Goal: Task Accomplishment & Management: Use online tool/utility

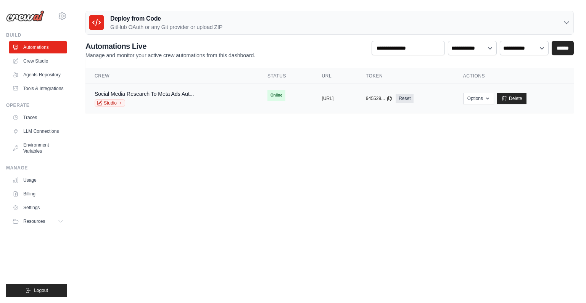
click at [166, 89] on td "Social Media Research To Meta Ads Aut... Studio" at bounding box center [171, 98] width 173 height 29
click at [166, 100] on div "Studio" at bounding box center [144, 103] width 99 height 8
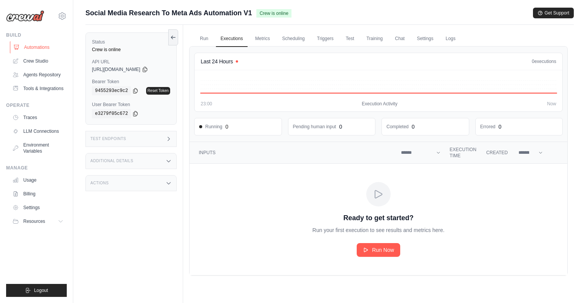
click at [43, 45] on link "Automations" at bounding box center [39, 47] width 58 height 12
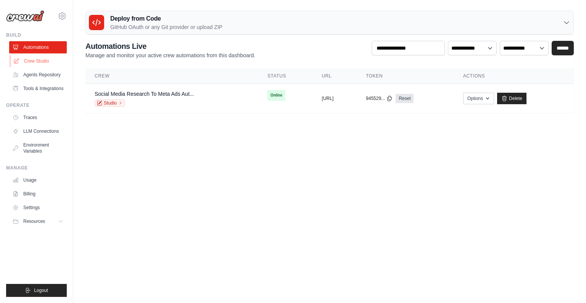
click at [42, 58] on link "Crew Studio" at bounding box center [39, 61] width 58 height 12
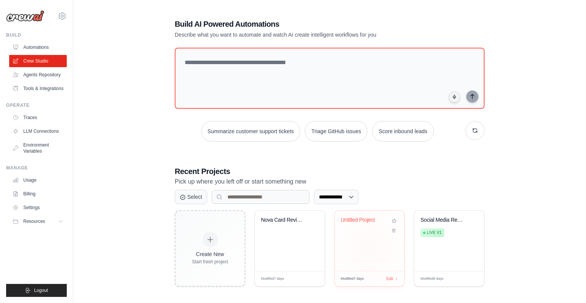
scroll to position [7, 0]
click at [300, 225] on div "Nova Card Review Analysis & Content..." at bounding box center [290, 225] width 58 height 18
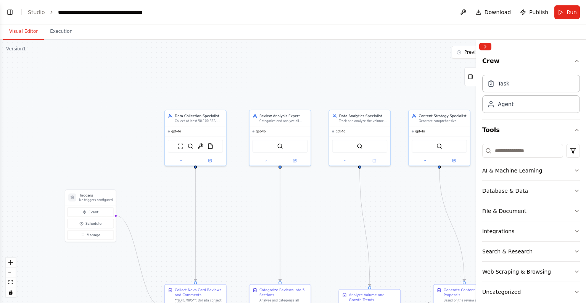
scroll to position [2017, 0]
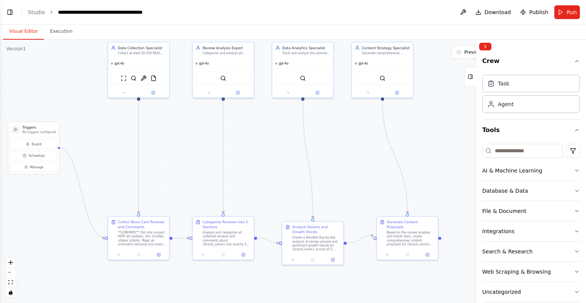
drag, startPoint x: 243, startPoint y: 197, endPoint x: 191, endPoint y: 147, distance: 72.1
click at [190, 145] on div ".deletable-edge-delete-btn { width: 20px; height: 20px; border: 0px solid #ffff…" at bounding box center [293, 171] width 586 height 263
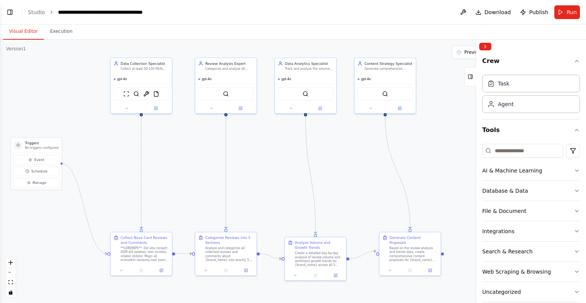
click at [87, 71] on div ".deletable-edge-delete-btn { width: 20px; height: 20px; border: 0px solid #ffff…" at bounding box center [293, 171] width 586 height 263
click at [127, 114] on div ".deletable-edge-delete-btn { width: 20px; height: 20px; border: 0px solid #ffff…" at bounding box center [293, 171] width 586 height 263
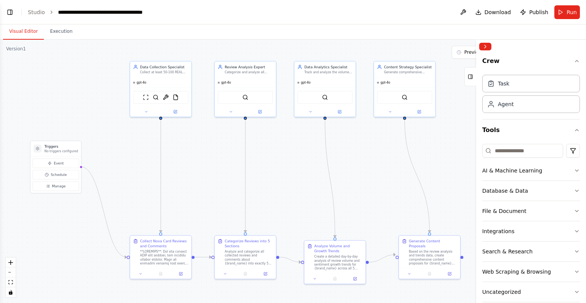
drag, startPoint x: 115, startPoint y: 131, endPoint x: 134, endPoint y: 135, distance: 19.8
click at [134, 135] on div ".deletable-edge-delete-btn { width: 20px; height: 20px; border: 0px solid #ffff…" at bounding box center [293, 171] width 586 height 263
drag, startPoint x: 52, startPoint y: 149, endPoint x: 52, endPoint y: 240, distance: 91.2
click at [52, 241] on p "No triggers configured" at bounding box center [62, 241] width 34 height 4
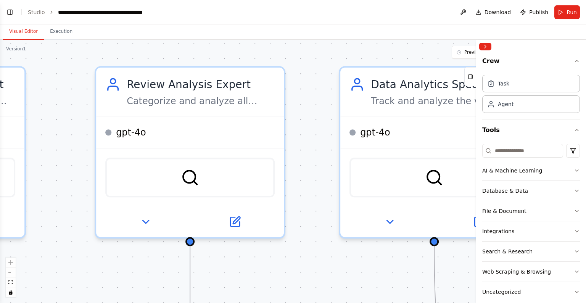
drag, startPoint x: 291, startPoint y: 102, endPoint x: 92, endPoint y: 122, distance: 200.2
click at [90, 123] on div ".deletable-edge-delete-btn { width: 20px; height: 20px; border: 0px solid #ffff…" at bounding box center [293, 171] width 586 height 263
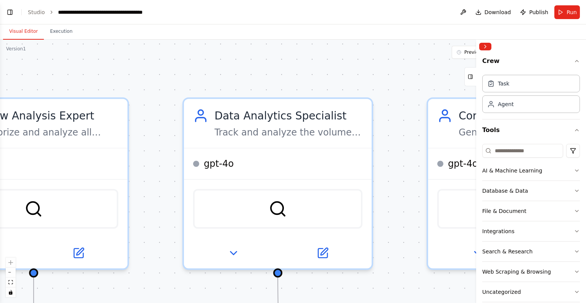
drag, startPoint x: 312, startPoint y: 108, endPoint x: 155, endPoint y: 137, distance: 159.7
click at [155, 138] on div ".deletable-edge-delete-btn { width: 20px; height: 20px; border: 0px solid #ffff…" at bounding box center [293, 171] width 586 height 263
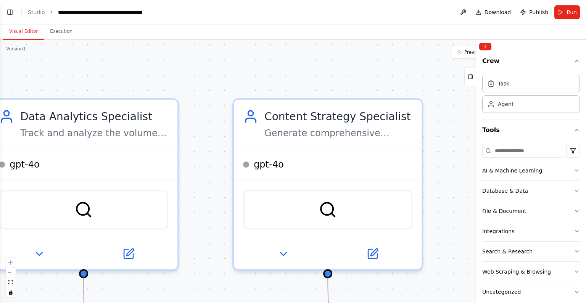
drag, startPoint x: 416, startPoint y: 137, endPoint x: 218, endPoint y: 139, distance: 197.3
click at [216, 139] on div ".deletable-edge-delete-btn { width: 20px; height: 20px; border: 0px solid #ffff…" at bounding box center [293, 171] width 586 height 263
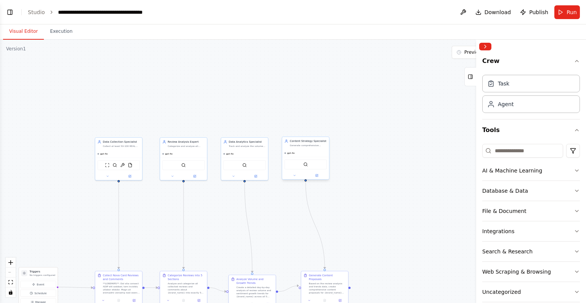
click at [301, 150] on div "gpt-4o" at bounding box center [305, 153] width 47 height 8
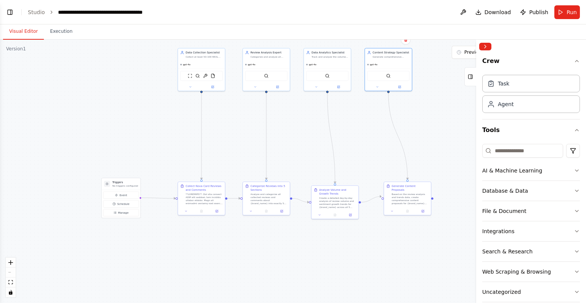
drag, startPoint x: 269, startPoint y: 218, endPoint x: 353, endPoint y: 126, distance: 124.5
click at [353, 126] on div ".deletable-edge-delete-btn { width: 20px; height: 20px; border: 0px solid #ffff…" at bounding box center [293, 171] width 586 height 263
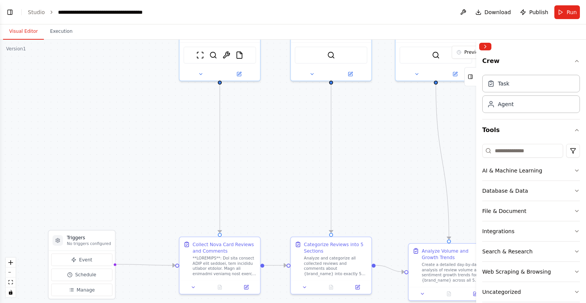
drag, startPoint x: 250, startPoint y: 118, endPoint x: 242, endPoint y: 187, distance: 70.3
click at [242, 187] on div ".deletable-edge-delete-btn { width: 20px; height: 20px; border: 0px solid #ffff…" at bounding box center [293, 171] width 586 height 263
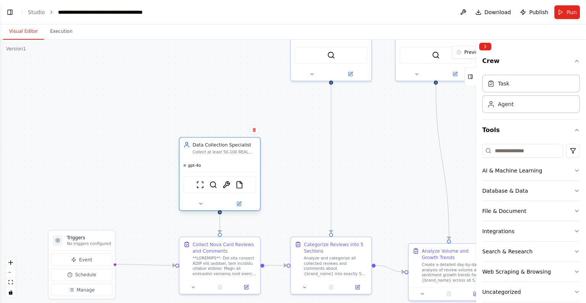
drag, startPoint x: 224, startPoint y: 66, endPoint x: 224, endPoint y: 200, distance: 134.3
click at [224, 200] on div "gpt-4o ScrapeWebsiteTool SerperDevTool SerperScrapeWebsiteTool FileReadTool" at bounding box center [220, 185] width 81 height 52
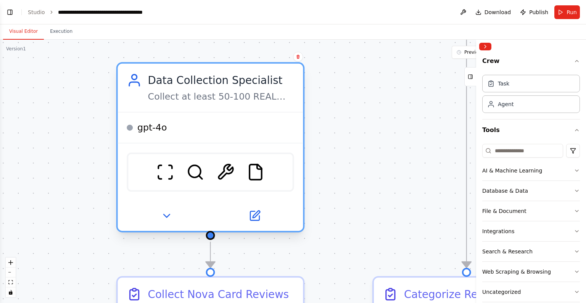
click at [212, 73] on div "Data Collection Specialist" at bounding box center [221, 80] width 146 height 15
click at [211, 82] on div "Data Collection Specialist" at bounding box center [221, 80] width 146 height 15
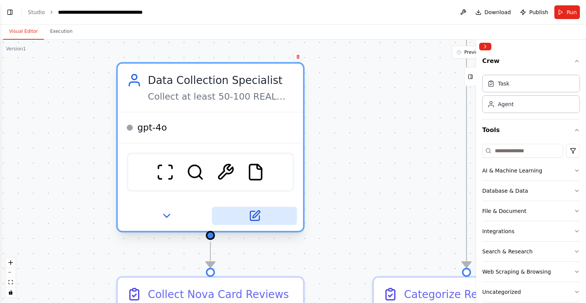
click at [253, 213] on icon at bounding box center [254, 216] width 12 height 12
click at [258, 213] on icon at bounding box center [254, 216] width 12 height 12
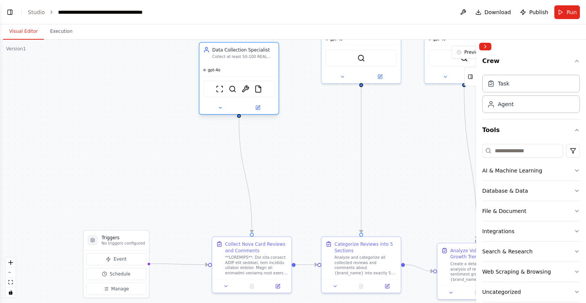
drag, startPoint x: 258, startPoint y: 142, endPoint x: 243, endPoint y: 42, distance: 100.8
click at [243, 43] on div "Data Collection Specialist Collect at least 50-100 REAL user reviews and commen…" at bounding box center [239, 53] width 79 height 21
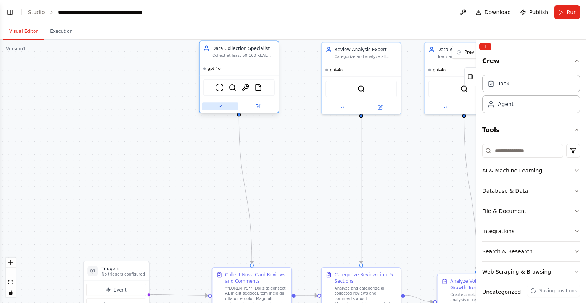
click at [219, 106] on icon at bounding box center [220, 106] width 5 height 5
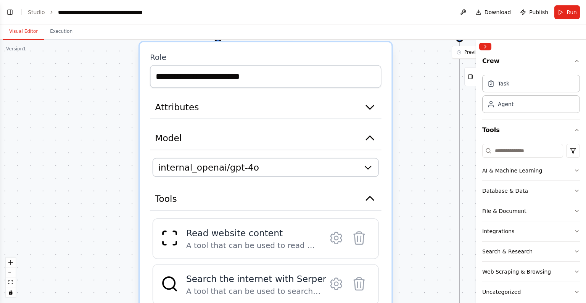
drag, startPoint x: 457, startPoint y: 181, endPoint x: 433, endPoint y: 173, distance: 25.6
click at [432, 173] on div ".deletable-edge-delete-btn { width: 20px; height: 20px; border: 0px solid #ffff…" at bounding box center [293, 171] width 586 height 263
click at [226, 110] on button "Attributes" at bounding box center [266, 107] width 232 height 24
click at [375, 103] on icon "button" at bounding box center [370, 107] width 13 height 13
click at [367, 138] on icon "button" at bounding box center [370, 138] width 13 height 13
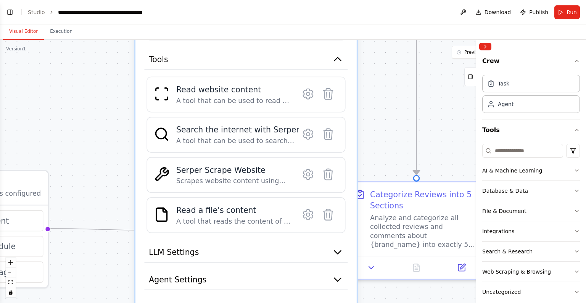
drag, startPoint x: 399, startPoint y: 204, endPoint x: 378, endPoint y: 68, distance: 137.8
click at [377, 68] on div ".deletable-edge-delete-btn { width: 20px; height: 20px; border: 0px solid #ffff…" at bounding box center [293, 171] width 586 height 263
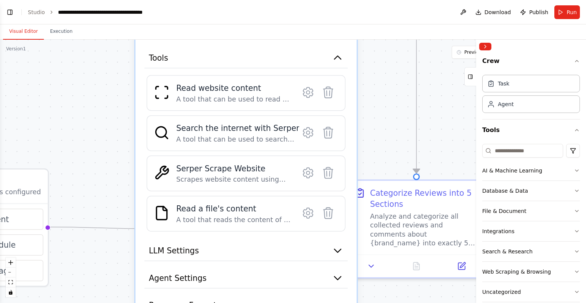
drag, startPoint x: 377, startPoint y: 151, endPoint x: 377, endPoint y: 93, distance: 57.6
click at [377, 93] on div ".deletable-edge-delete-btn { width: 20px; height: 20px; border: 0px solid #ffff…" at bounding box center [293, 171] width 586 height 263
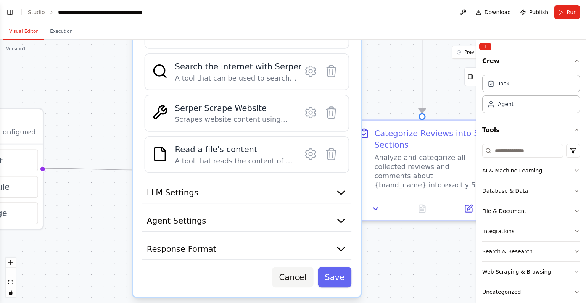
click at [290, 277] on button "Cancel" at bounding box center [292, 277] width 41 height 21
click at [270, 245] on button "Response Format" at bounding box center [247, 249] width 210 height 21
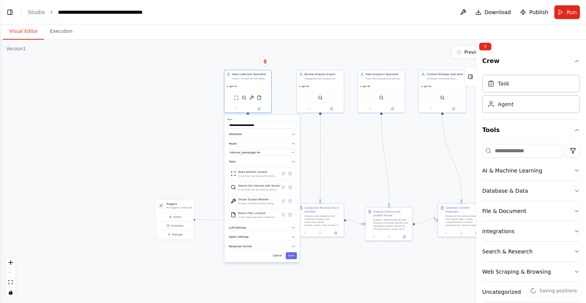
click at [187, 81] on div ".deletable-edge-delete-btn { width: 20px; height: 20px; border: 0px solid #ffff…" at bounding box center [293, 171] width 586 height 263
click at [187, 82] on div ".deletable-edge-delete-btn { width: 20px; height: 20px; border: 0px solid #ffff…" at bounding box center [293, 171] width 586 height 263
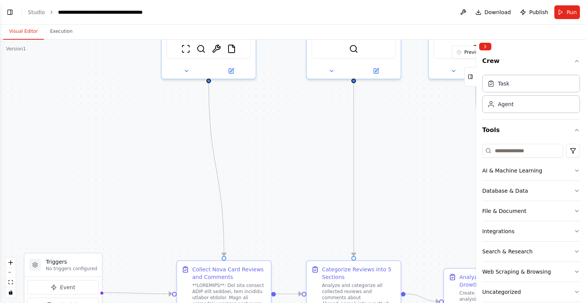
drag, startPoint x: 276, startPoint y: 231, endPoint x: 306, endPoint y: 146, distance: 89.7
click at [306, 146] on div ".deletable-edge-delete-btn { width: 20px; height: 20px; border: 0px solid #ffff…" at bounding box center [293, 171] width 586 height 263
drag, startPoint x: 302, startPoint y: 145, endPoint x: 302, endPoint y: 150, distance: 4.6
click at [302, 150] on div ".deletable-edge-delete-btn { width: 20px; height: 20px; border: 0px solid #ffff…" at bounding box center [293, 171] width 586 height 263
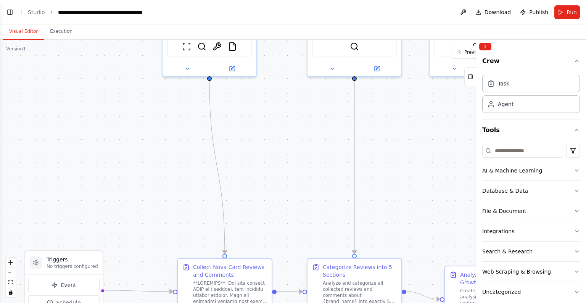
drag, startPoint x: 302, startPoint y: 150, endPoint x: 304, endPoint y: 139, distance: 11.3
click at [304, 139] on div ".deletable-edge-delete-btn { width: 20px; height: 20px; border: 0px solid #ffff…" at bounding box center [293, 171] width 586 height 263
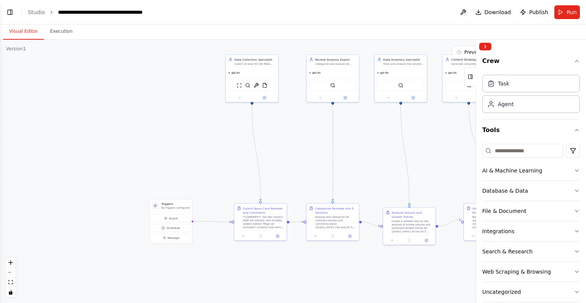
click at [406, 144] on div ".deletable-edge-delete-btn { width: 20px; height: 20px; border: 0px solid #ffff…" at bounding box center [293, 171] width 586 height 263
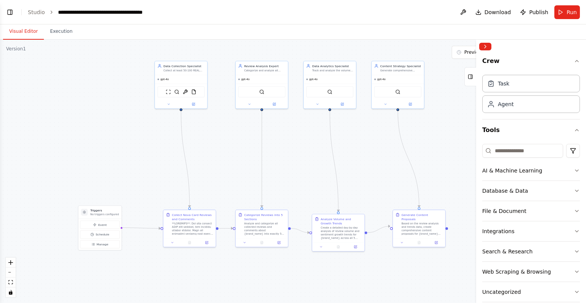
drag, startPoint x: 431, startPoint y: 150, endPoint x: 358, endPoint y: 156, distance: 72.4
click at [358, 156] on div ".deletable-edge-delete-btn { width: 20px; height: 20px; border: 0px solid #ffff…" at bounding box center [293, 171] width 586 height 263
click at [12, 10] on button "Toggle Left Sidebar" at bounding box center [10, 12] width 11 height 11
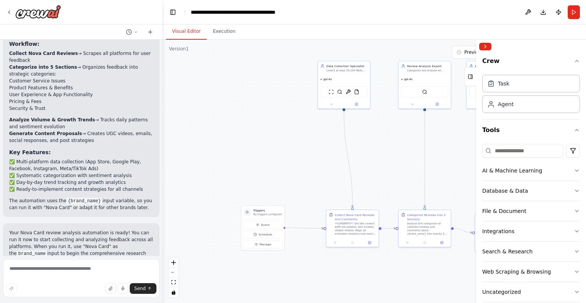
scroll to position [0, 0]
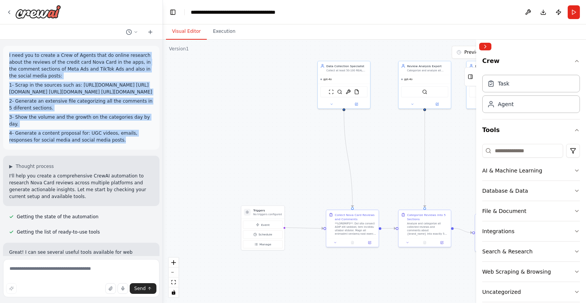
drag, startPoint x: 131, startPoint y: 149, endPoint x: 0, endPoint y: 34, distance: 174.4
click at [0, 34] on div "I need you to create a Crew of Agents that do online research about the reviews…" at bounding box center [81, 151] width 163 height 303
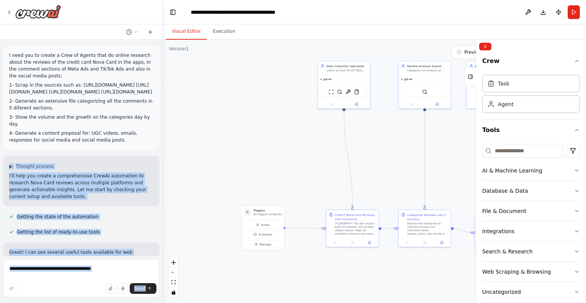
click at [34, 61] on p "I need you to create a Crew of Agents that do online research about the reviews…" at bounding box center [81, 65] width 144 height 27
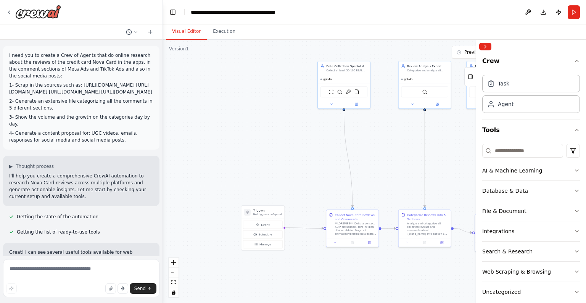
click at [34, 61] on p "I need you to create a Crew of Agents that do online research about the reviews…" at bounding box center [81, 65] width 144 height 27
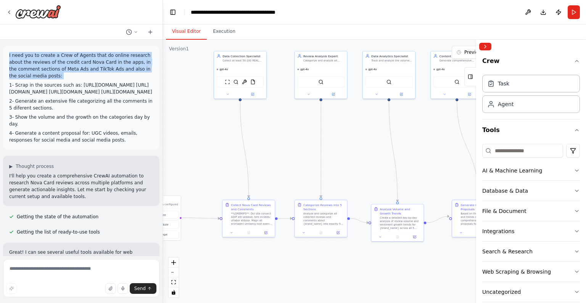
drag, startPoint x: 395, startPoint y: 158, endPoint x: 295, endPoint y: 147, distance: 100.9
click at [290, 148] on div ".deletable-edge-delete-btn { width: 20px; height: 20px; border: 0px solid #ffff…" at bounding box center [374, 171] width 423 height 263
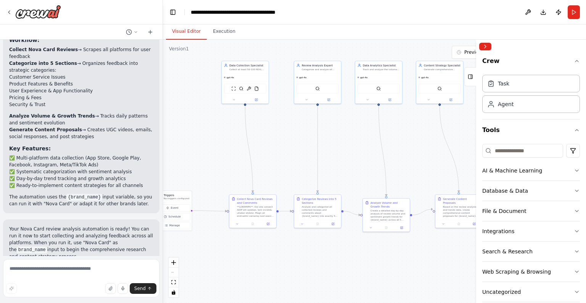
scroll to position [624, 0]
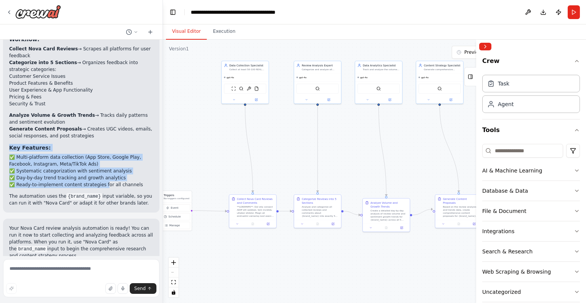
drag, startPoint x: 9, startPoint y: 137, endPoint x: 103, endPoint y: 185, distance: 105.0
click at [103, 184] on div "Perfect! I've created a comprehensive CrewAI automation for Nova Card review an…" at bounding box center [81, 66] width 144 height 282
click at [359, 144] on div ".deletable-edge-delete-btn { width: 20px; height: 20px; border: 0px solid #ffff…" at bounding box center [374, 171] width 423 height 263
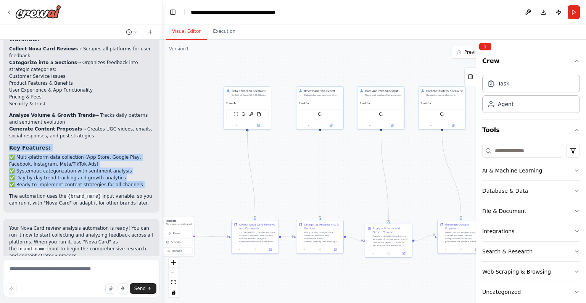
drag, startPoint x: 359, startPoint y: 144, endPoint x: 357, endPoint y: 165, distance: 21.5
click at [357, 165] on div ".deletable-edge-delete-btn { width: 20px; height: 20px; border: 0px solid #ffff…" at bounding box center [374, 171] width 423 height 263
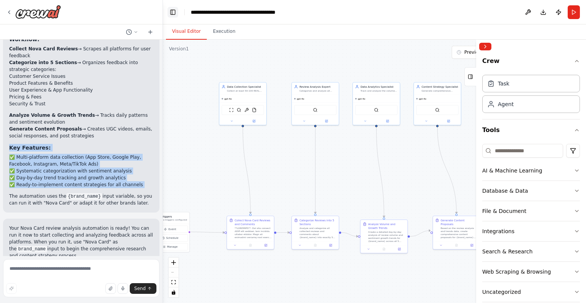
click at [175, 10] on button "Toggle Left Sidebar" at bounding box center [173, 12] width 11 height 11
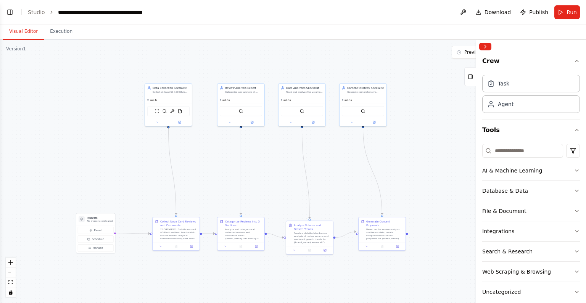
drag, startPoint x: 180, startPoint y: 167, endPoint x: 265, endPoint y: 164, distance: 84.8
click at [265, 164] on div ".deletable-edge-delete-btn { width: 20px; height: 20px; border: 0px solid #ffff…" at bounding box center [293, 171] width 586 height 263
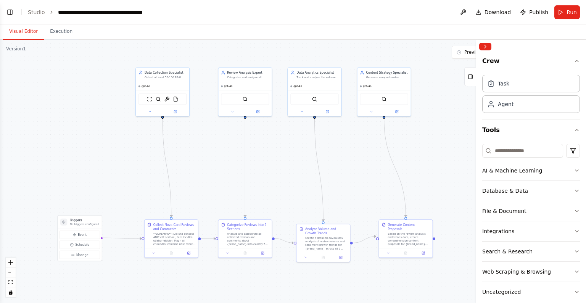
drag, startPoint x: 269, startPoint y: 169, endPoint x: 281, endPoint y: 168, distance: 12.2
click at [281, 168] on div ".deletable-edge-delete-btn { width: 20px; height: 20px; border: 0px solid #ffff…" at bounding box center [293, 171] width 586 height 263
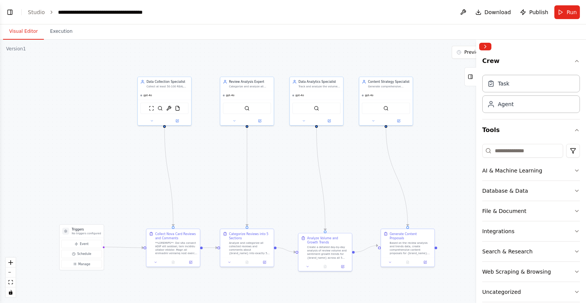
drag, startPoint x: 271, startPoint y: 155, endPoint x: 268, endPoint y: 170, distance: 15.5
click at [268, 170] on div ".deletable-edge-delete-btn { width: 20px; height: 20px; border: 0px solid #ffff…" at bounding box center [293, 171] width 586 height 263
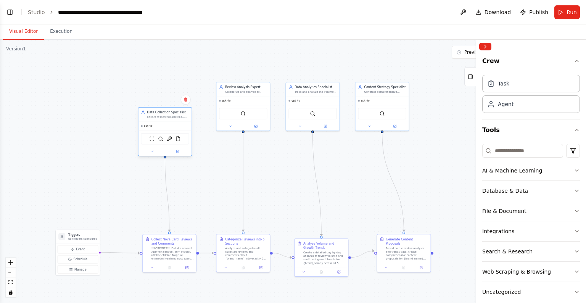
drag, startPoint x: 157, startPoint y: 89, endPoint x: 163, endPoint y: 119, distance: 31.1
click at [162, 119] on div "Data Collection Specialist Collect at least 50-100 REAL user reviews and commen…" at bounding box center [168, 114] width 42 height 9
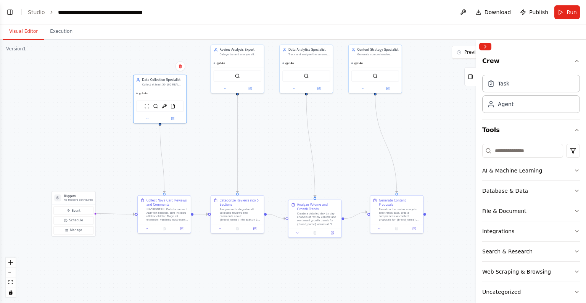
drag, startPoint x: 296, startPoint y: 199, endPoint x: 198, endPoint y: 132, distance: 118.9
click at [198, 132] on div ".deletable-edge-delete-btn { width: 20px; height: 20px; border: 0px solid #ffff…" at bounding box center [293, 171] width 586 height 263
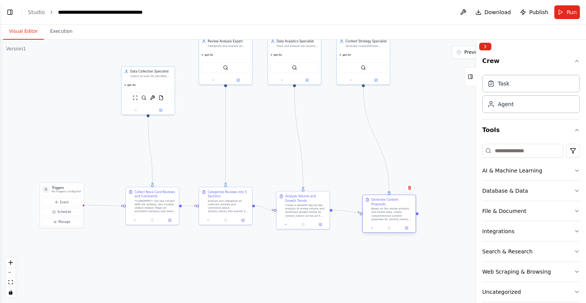
drag, startPoint x: 384, startPoint y: 201, endPoint x: 386, endPoint y: 209, distance: 8.7
click at [386, 209] on div "Based on the review analysis and trends data, create comprehensive content prop…" at bounding box center [392, 214] width 42 height 14
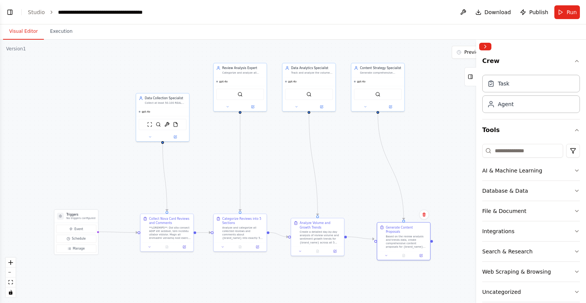
drag, startPoint x: 250, startPoint y: 134, endPoint x: 265, endPoint y: 161, distance: 30.2
click at [265, 161] on div ".deletable-edge-delete-btn { width: 20px; height: 20px; border: 0px solid #ffff…" at bounding box center [293, 171] width 586 height 263
click at [416, 235] on div "Based on the review analysis and trends data, create comprehensive content prop…" at bounding box center [407, 241] width 42 height 14
click at [413, 237] on div "Based on the review analysis and trends data, create comprehensive content prop…" at bounding box center [407, 241] width 42 height 14
click at [8, 14] on button "Toggle Left Sidebar" at bounding box center [10, 12] width 11 height 11
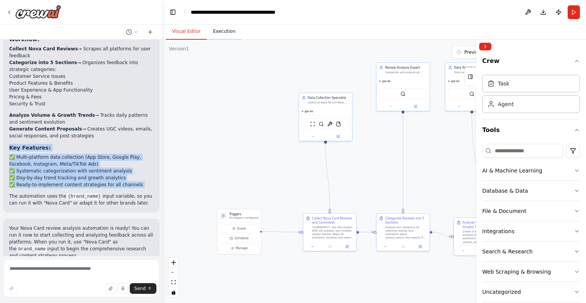
click at [212, 30] on button "Execution" at bounding box center [224, 32] width 35 height 16
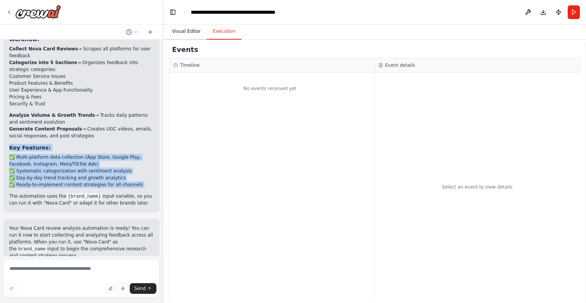
click at [185, 29] on button "Visual Editor" at bounding box center [186, 32] width 41 height 16
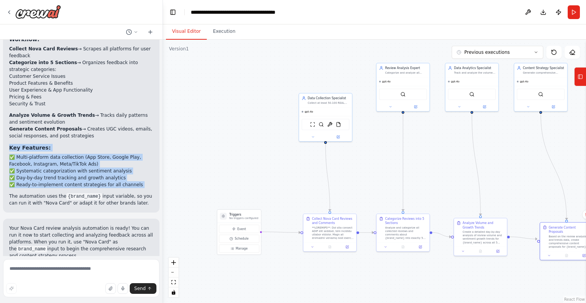
drag, startPoint x: 530, startPoint y: 145, endPoint x: 492, endPoint y: 136, distance: 38.8
click at [492, 136] on div ".deletable-edge-delete-btn { width: 20px; height: 20px; border: 0px solid #ffff…" at bounding box center [374, 171] width 423 height 263
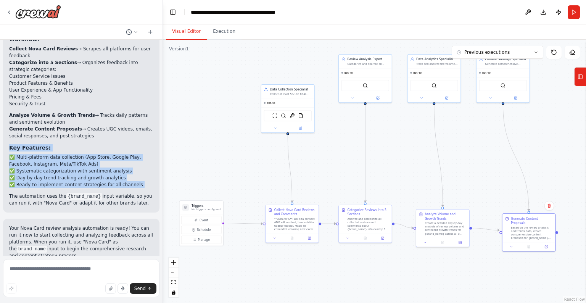
click at [453, 145] on div ".deletable-edge-delete-btn { width: 20px; height: 20px; border: 0px solid #ffff…" at bounding box center [374, 171] width 423 height 263
click at [299, 170] on div ".deletable-edge-delete-btn { width: 20px; height: 20px; border: 0px solid #ffff…" at bounding box center [374, 171] width 423 height 263
click at [329, 126] on div ".deletable-edge-delete-btn { width: 20px; height: 20px; border: 0px solid #ffff…" at bounding box center [374, 171] width 423 height 263
click at [279, 102] on div "gpt-4o" at bounding box center [287, 102] width 53 height 9
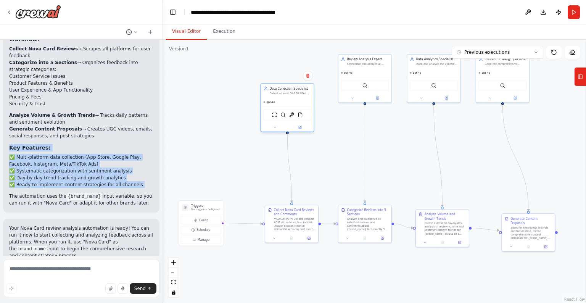
click at [270, 103] on span "gpt-4o" at bounding box center [271, 101] width 8 height 3
drag, startPoint x: 279, startPoint y: 100, endPoint x: 284, endPoint y: 148, distance: 48.3
click at [283, 145] on div "gpt-4o" at bounding box center [287, 141] width 53 height 9
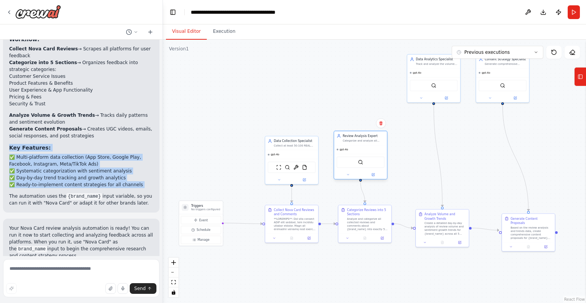
drag, startPoint x: 363, startPoint y: 57, endPoint x: 360, endPoint y: 136, distance: 79.1
click at [360, 137] on div "Review Analysis Expert" at bounding box center [364, 136] width 42 height 4
drag, startPoint x: 426, startPoint y: 72, endPoint x: 426, endPoint y: 169, distance: 96.9
click at [426, 106] on div "gpt-4o" at bounding box center [433, 102] width 53 height 9
drag, startPoint x: 495, startPoint y: 62, endPoint x: 509, endPoint y: 153, distance: 91.8
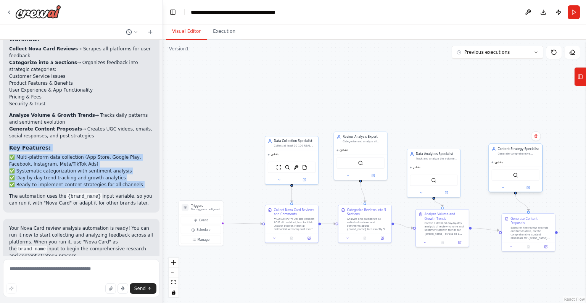
click at [509, 153] on div "Generate comprehensive content proposals for {brand_name} based on review analy…" at bounding box center [519, 153] width 42 height 3
drag, startPoint x: 433, startPoint y: 167, endPoint x: 435, endPoint y: 155, distance: 12.4
click at [435, 155] on div "gpt-4o" at bounding box center [438, 158] width 53 height 9
drag, startPoint x: 376, startPoint y: 218, endPoint x: 365, endPoint y: 218, distance: 10.7
click at [365, 218] on div "Analyze and categorize all collected reviews and comments about {brand_name} in…" at bounding box center [360, 223] width 42 height 14
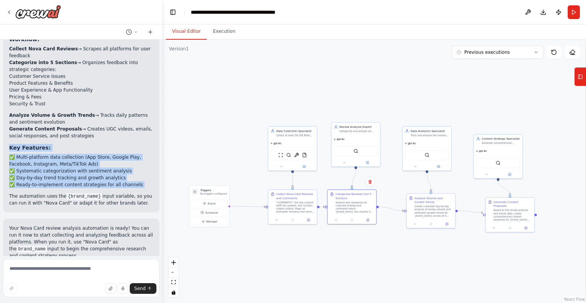
drag, startPoint x: 410, startPoint y: 103, endPoint x: 413, endPoint y: 91, distance: 12.6
click at [412, 98] on div ".deletable-edge-delete-btn { width: 20px; height: 20px; border: 0px solid #ffff…" at bounding box center [374, 171] width 423 height 263
click at [172, 11] on button "Toggle Left Sidebar" at bounding box center [173, 12] width 11 height 11
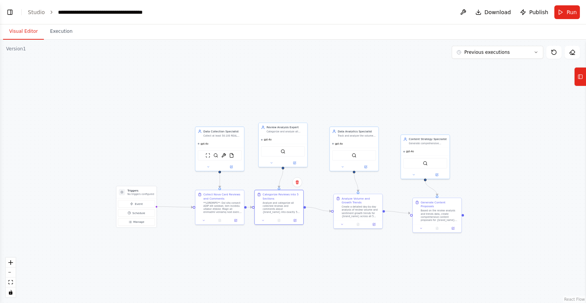
drag, startPoint x: 248, startPoint y: 86, endPoint x: 325, endPoint y: 87, distance: 76.7
click at [325, 87] on div ".deletable-edge-delete-btn { width: 20px; height: 20px; border: 0px solid #ffff…" at bounding box center [293, 171] width 586 height 263
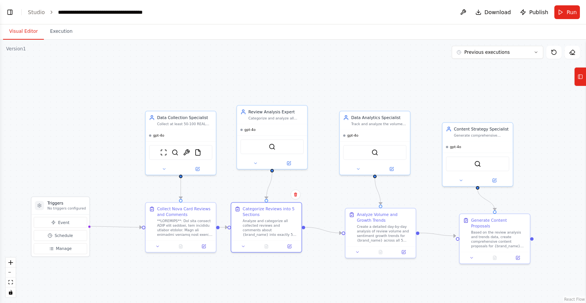
drag, startPoint x: 280, startPoint y: 113, endPoint x: 308, endPoint y: 89, distance: 36.8
click at [308, 89] on div ".deletable-edge-delete-btn { width: 20px; height: 20px; border: 0px solid #ffff…" at bounding box center [293, 171] width 586 height 263
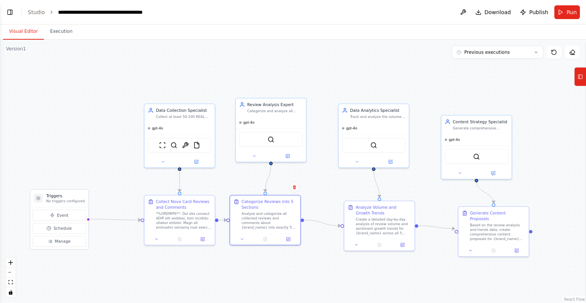
drag, startPoint x: 299, startPoint y: 82, endPoint x: 296, endPoint y: 88, distance: 6.8
click at [296, 88] on div ".deletable-edge-delete-btn { width: 20px; height: 20px; border: 0px solid #ffff…" at bounding box center [293, 171] width 586 height 263
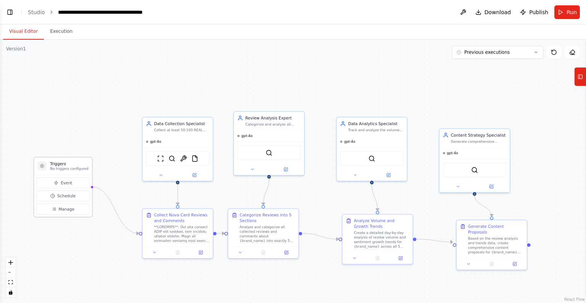
drag, startPoint x: 68, startPoint y: 210, endPoint x: 72, endPoint y: 164, distance: 46.4
click at [72, 164] on h3 "Triggers" at bounding box center [69, 164] width 39 height 6
drag, startPoint x: 67, startPoint y: 163, endPoint x: 63, endPoint y: 168, distance: 6.5
click at [63, 168] on h3 "Triggers" at bounding box center [63, 169] width 39 height 6
